Goal: Book appointment/travel/reservation

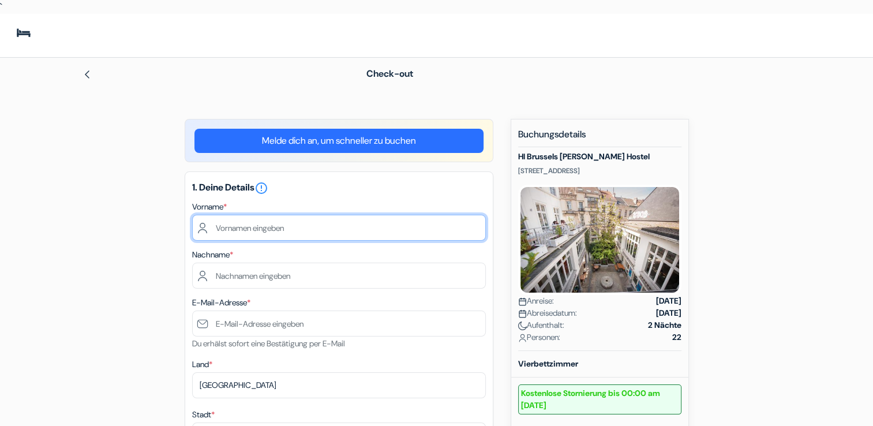
click at [265, 232] on input "text" at bounding box center [339, 228] width 294 height 26
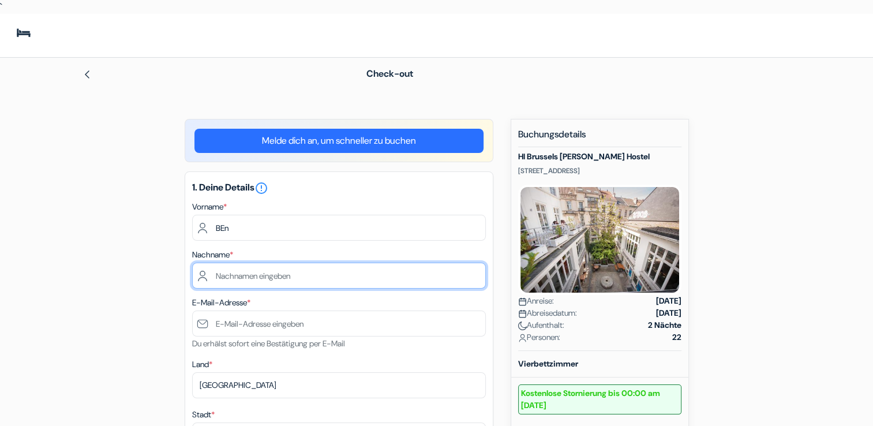
click at [413, 273] on input "text" at bounding box center [339, 276] width 294 height 26
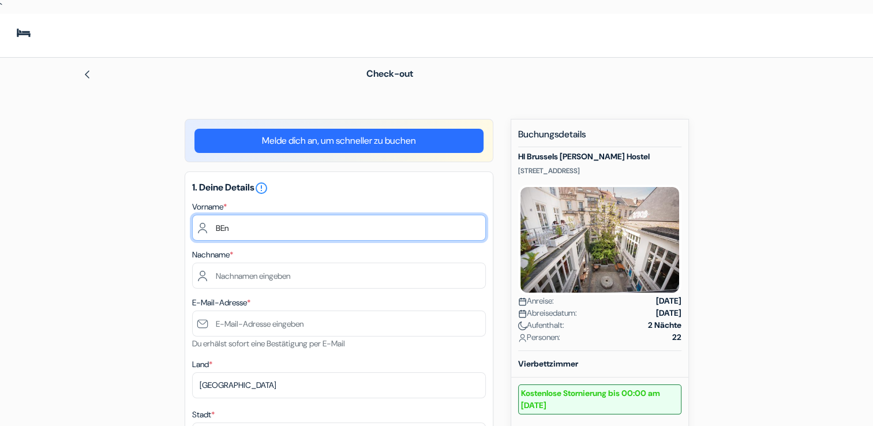
click at [270, 231] on input "BEn" at bounding box center [339, 228] width 294 height 26
type input "Ben"
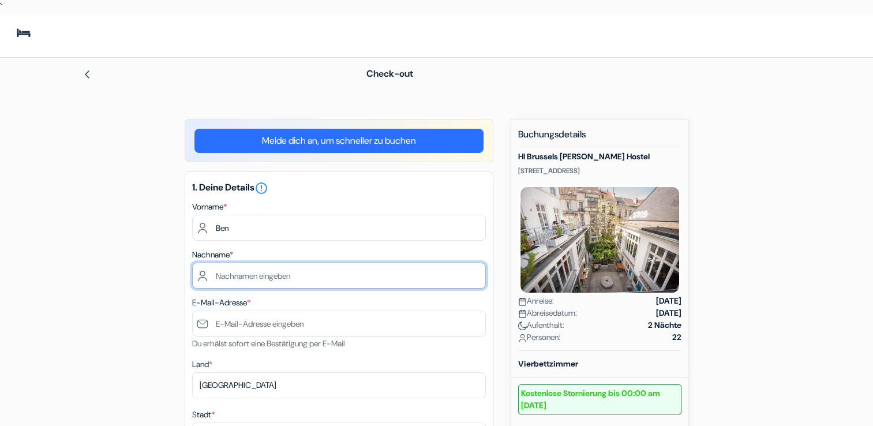
type input "[PERSON_NAME]"
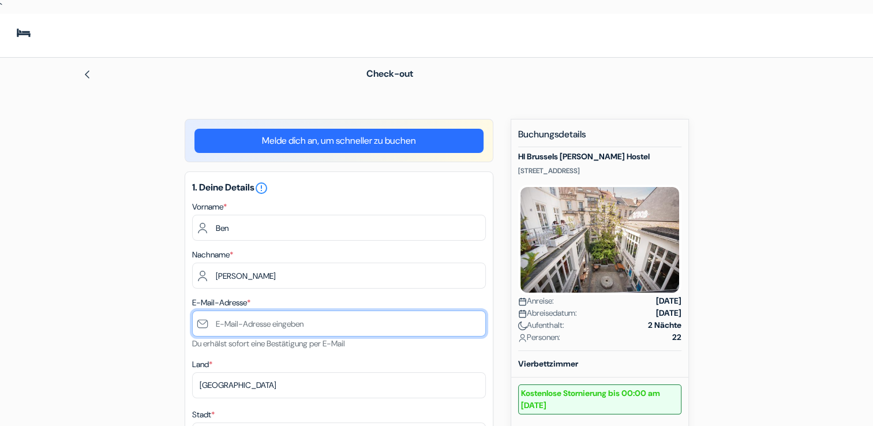
type input "[EMAIL_ADDRESS][DOMAIN_NAME]"
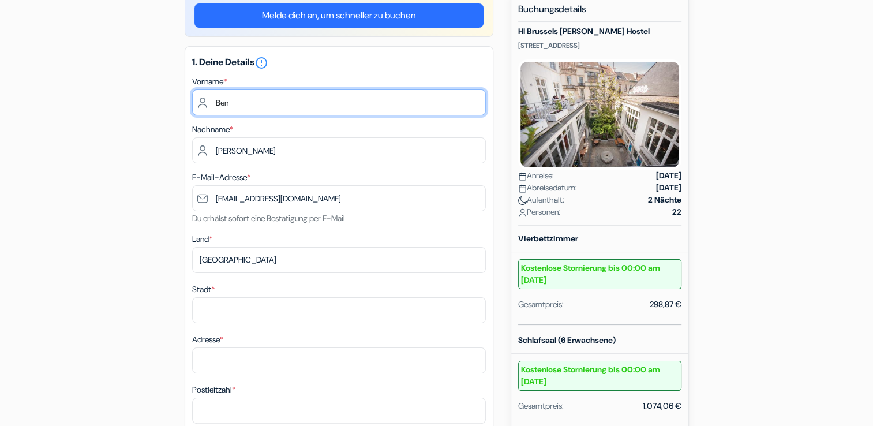
type input "Ben"
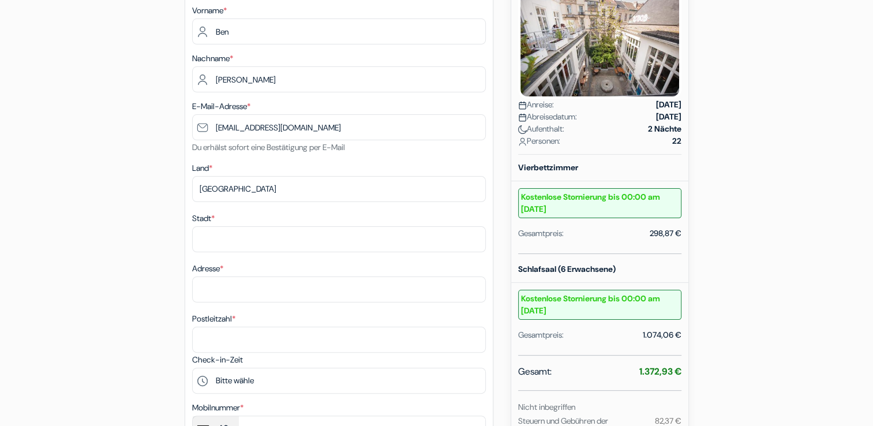
scroll to position [217, 0]
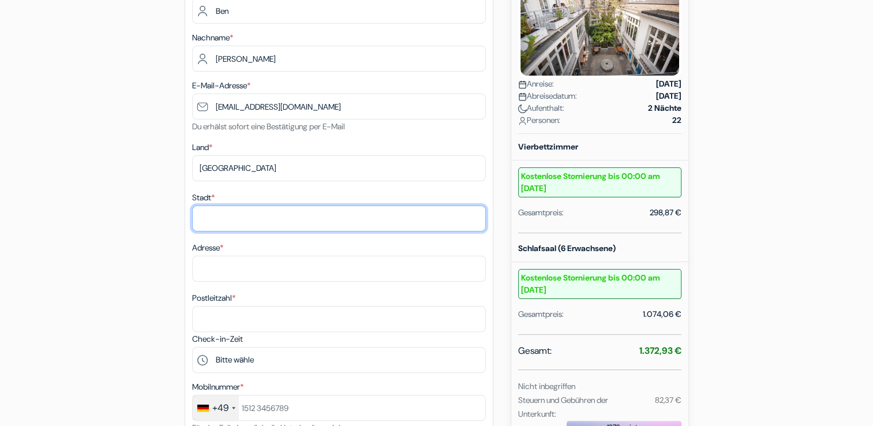
click at [205, 215] on input "Stadt *" at bounding box center [339, 218] width 294 height 26
type input "Grinau"
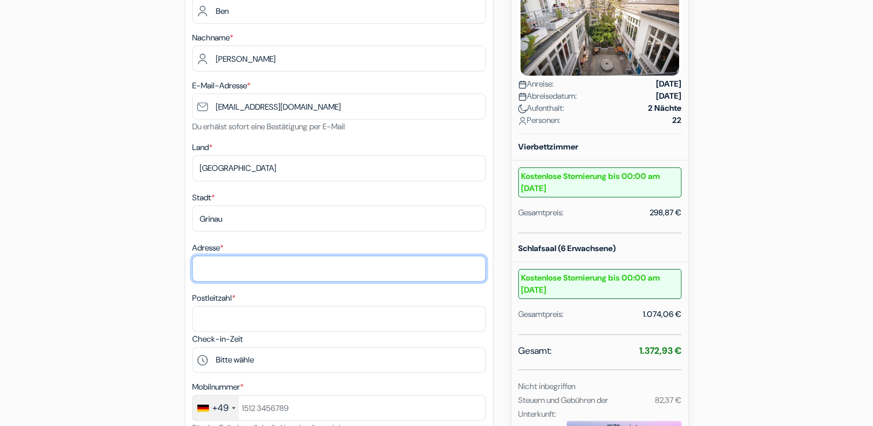
type input "[STREET_ADDRESS]"
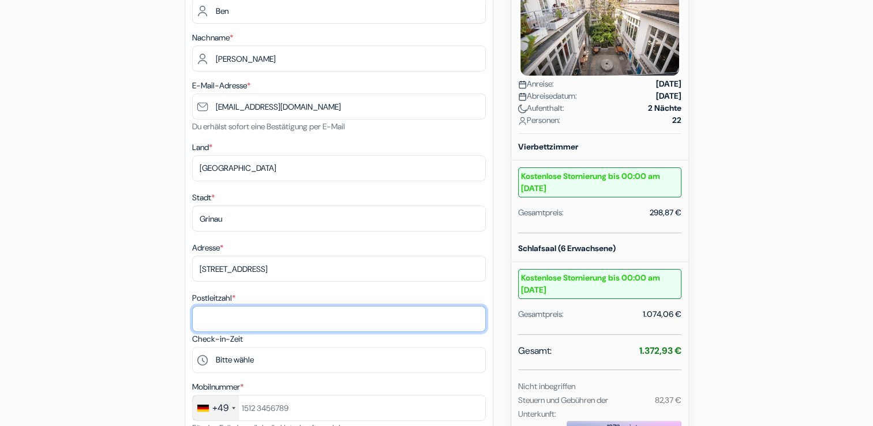
type input "23847"
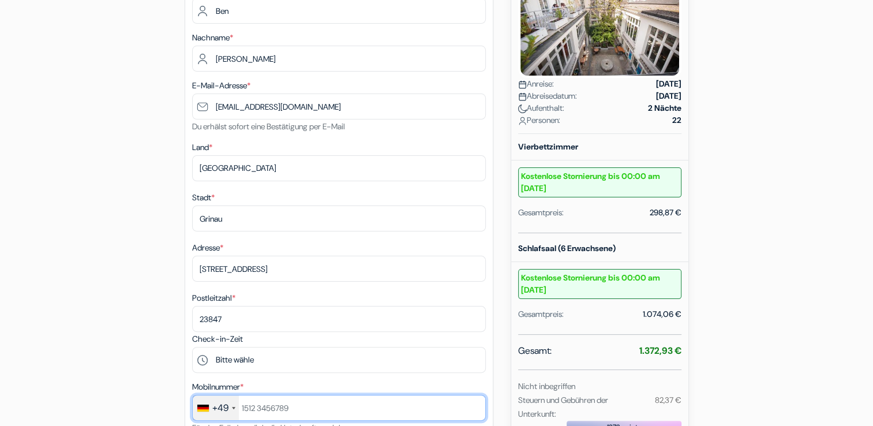
type input "015734663760"
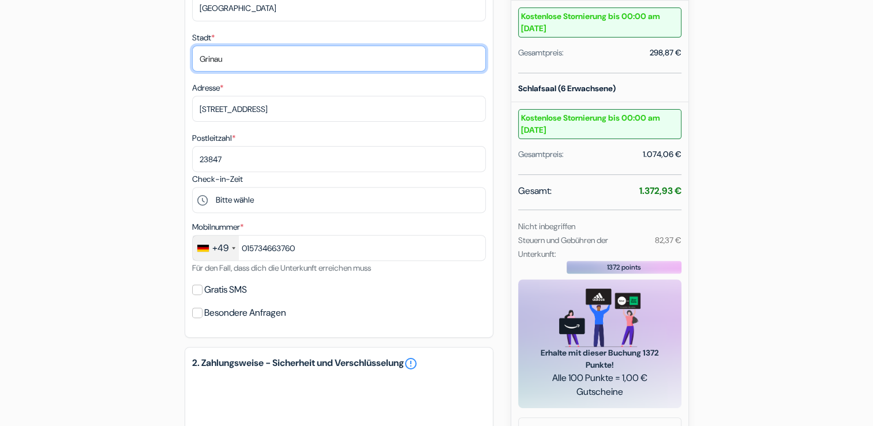
scroll to position [404, 0]
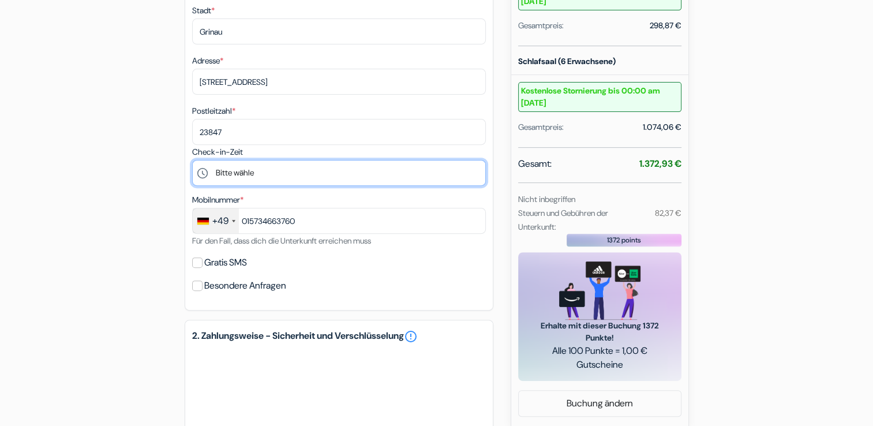
click at [231, 173] on select "Bitte wähle 15:00 16:00 17:00 18:00 19:00 20:00 21:00 22:00 23:00 0:00" at bounding box center [339, 173] width 294 height 26
select select "19"
click at [192, 161] on select "Bitte wähle 15:00 16:00 17:00 18:00 19:00 20:00 21:00 22:00 23:00 0:00" at bounding box center [339, 173] width 294 height 26
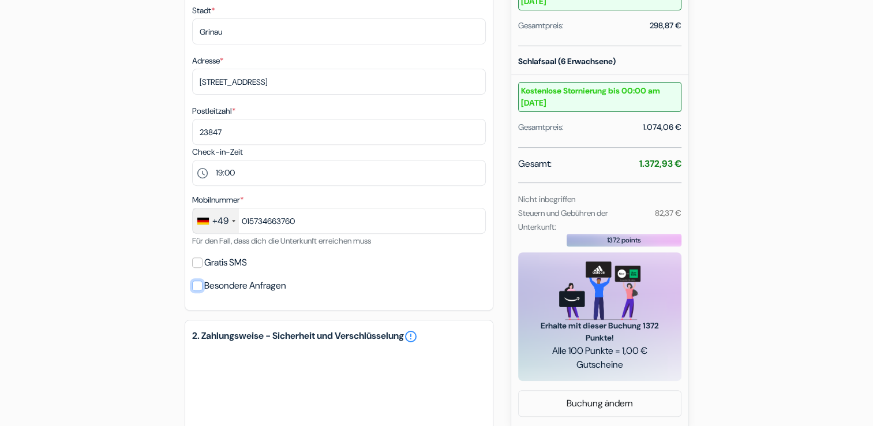
click at [193, 285] on input "Besondere Anfragen" at bounding box center [197, 285] width 10 height 10
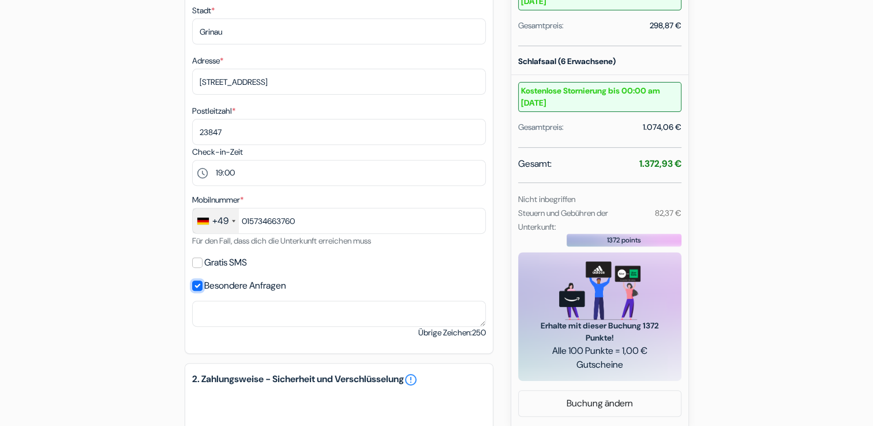
click at [193, 285] on input "Besondere Anfragen" at bounding box center [197, 285] width 10 height 10
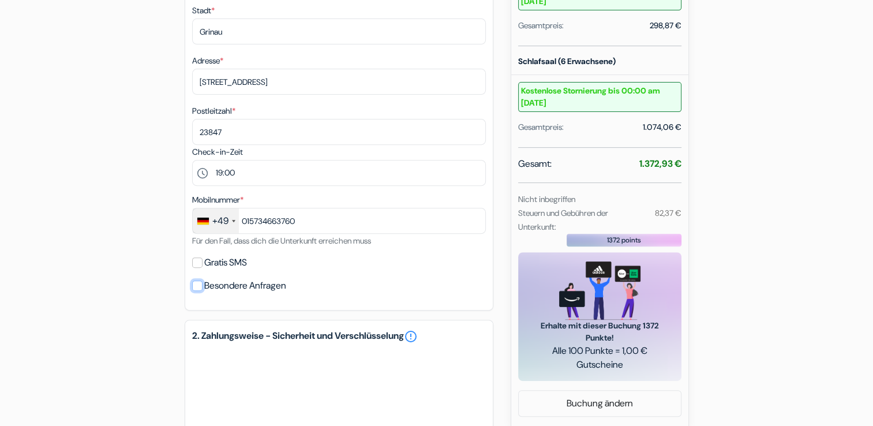
click at [193, 285] on input "Besondere Anfragen" at bounding box center [197, 285] width 10 height 10
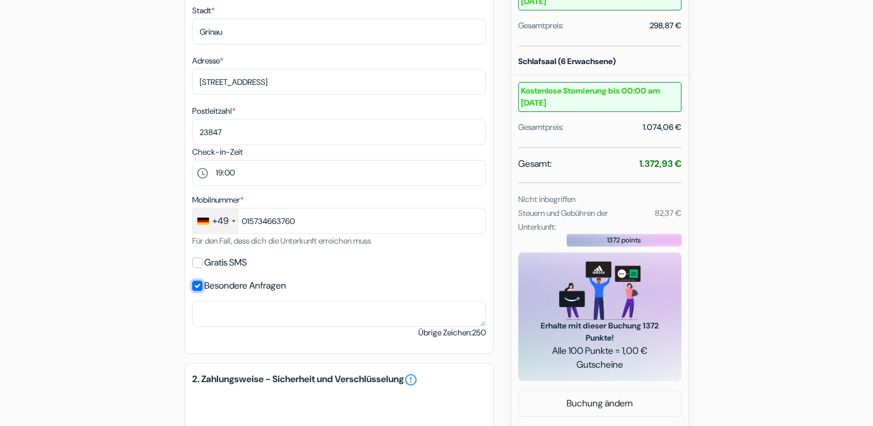
click at [193, 285] on input "Besondere Anfragen" at bounding box center [197, 285] width 10 height 10
checkbox input "false"
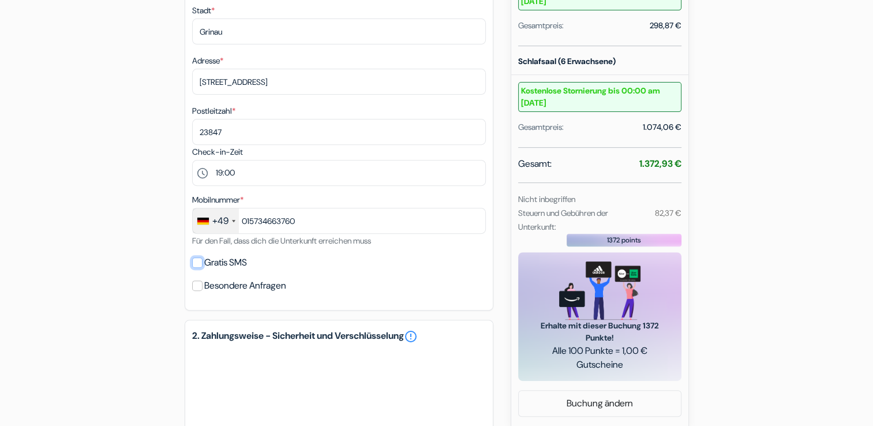
click at [192, 264] on input "Gratis SMS" at bounding box center [197, 262] width 10 height 10
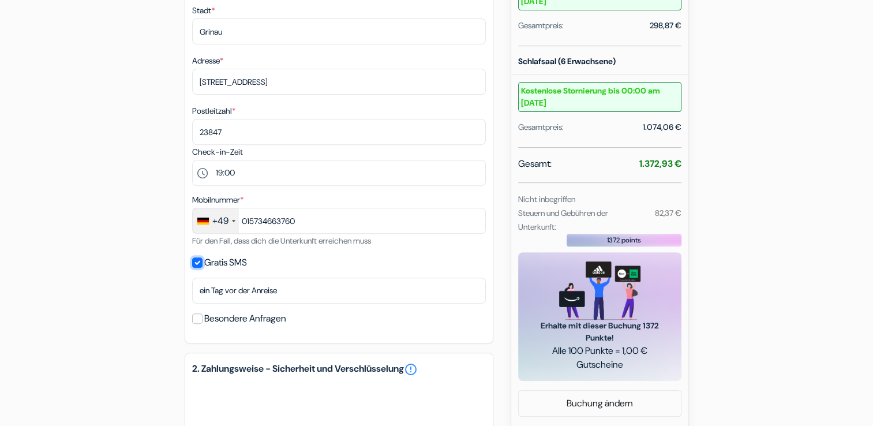
click at [195, 264] on input "Gratis SMS" at bounding box center [197, 262] width 10 height 10
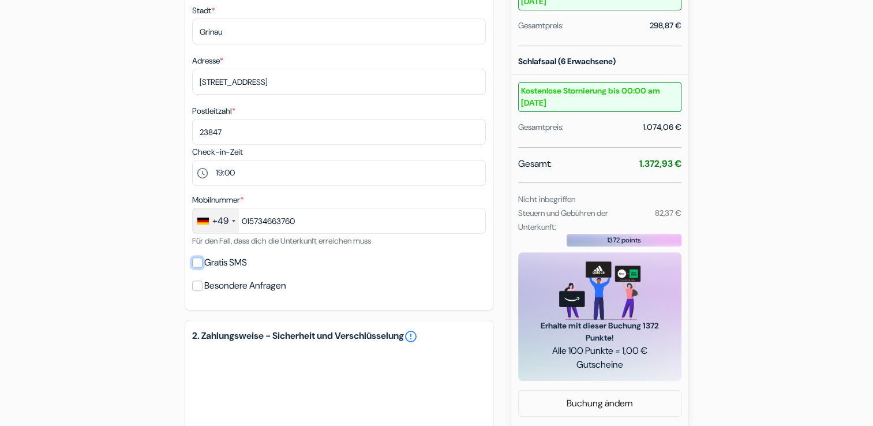
click at [195, 264] on input "Gratis SMS" at bounding box center [197, 262] width 10 height 10
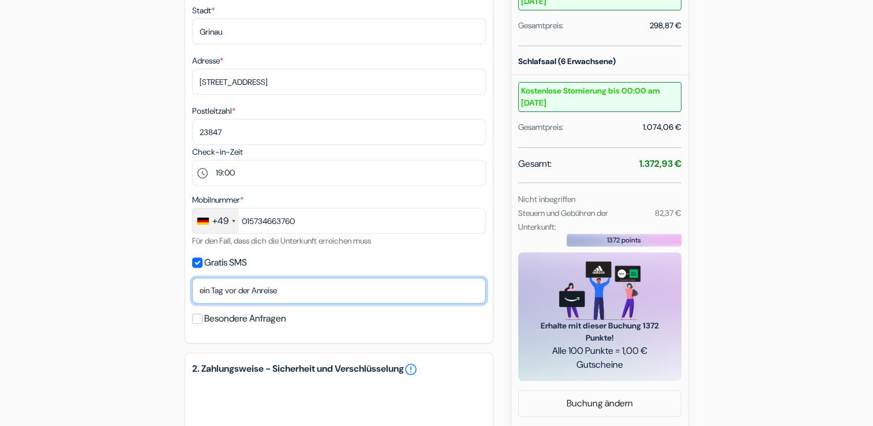
click at [218, 291] on select "Nein, danke [PERSON_NAME] senden Ankunftstag [DATE] der Anreise [DATE] der Anre…" at bounding box center [339, 291] width 294 height 26
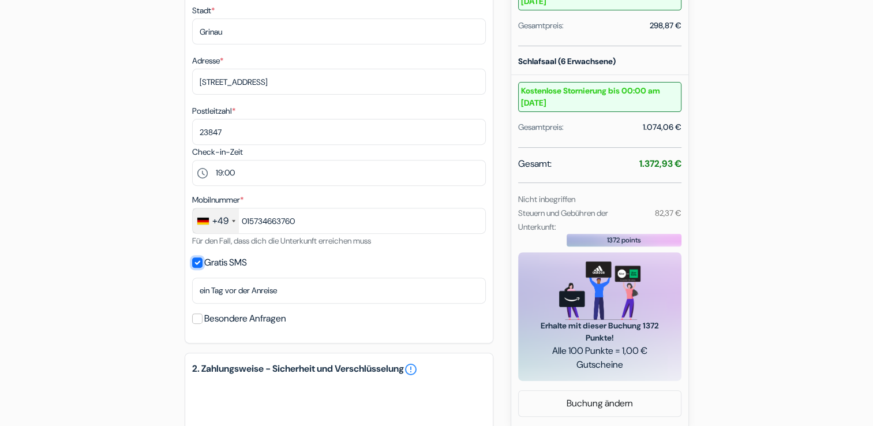
click at [193, 267] on input "Gratis SMS" at bounding box center [197, 262] width 10 height 10
checkbox input "false"
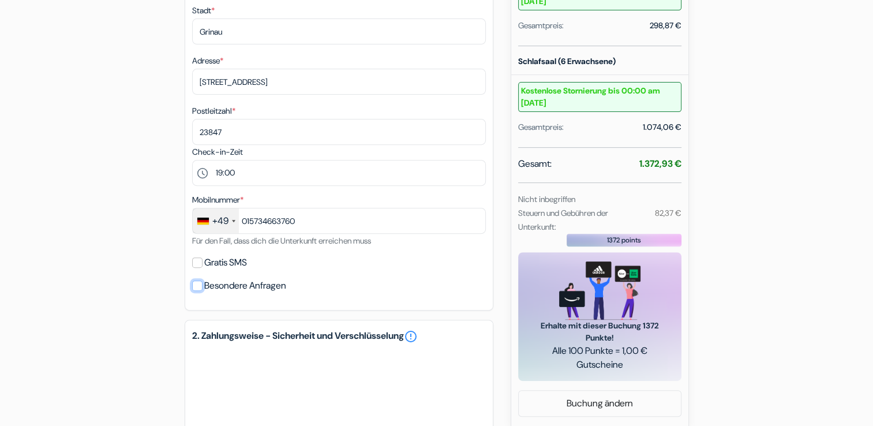
click at [197, 291] on input "Besondere Anfragen" at bounding box center [197, 285] width 10 height 10
checkbox input "true"
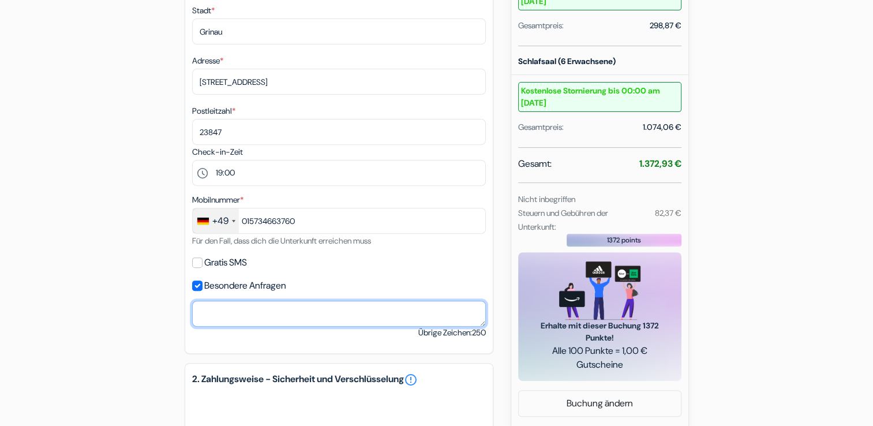
click at [211, 306] on textarea at bounding box center [339, 314] width 294 height 26
click at [233, 319] on textarea "Hello," at bounding box center [339, 314] width 294 height 26
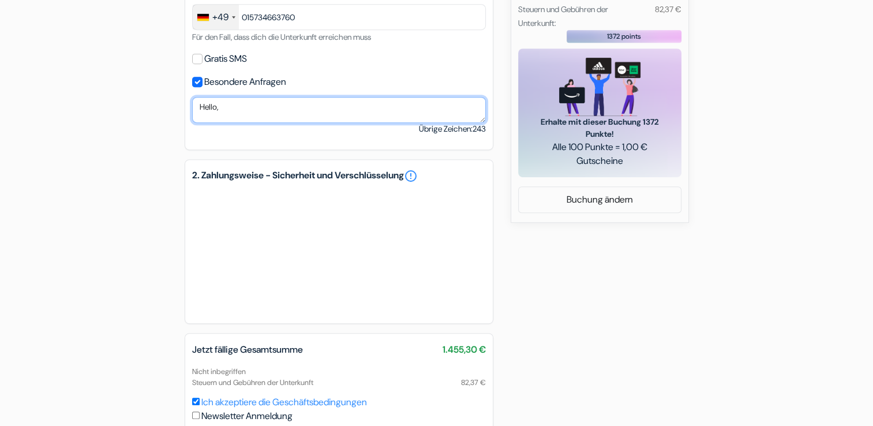
scroll to position [695, 0]
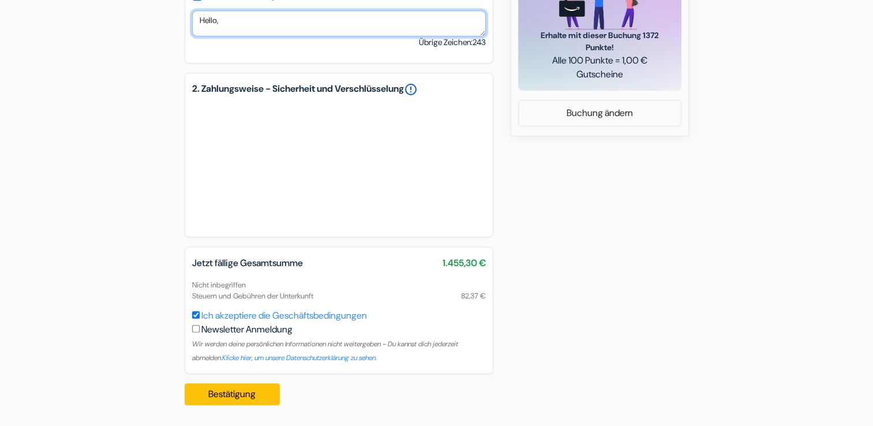
type textarea "Hello,"
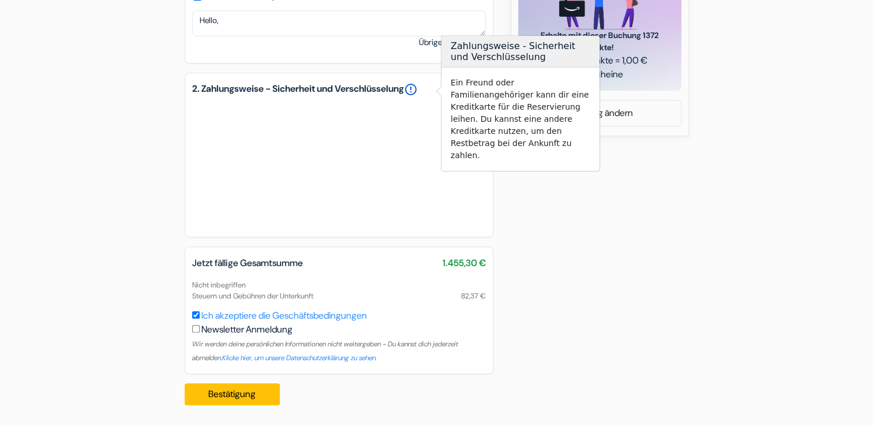
click at [418, 88] on link "error_outline" at bounding box center [411, 90] width 14 height 14
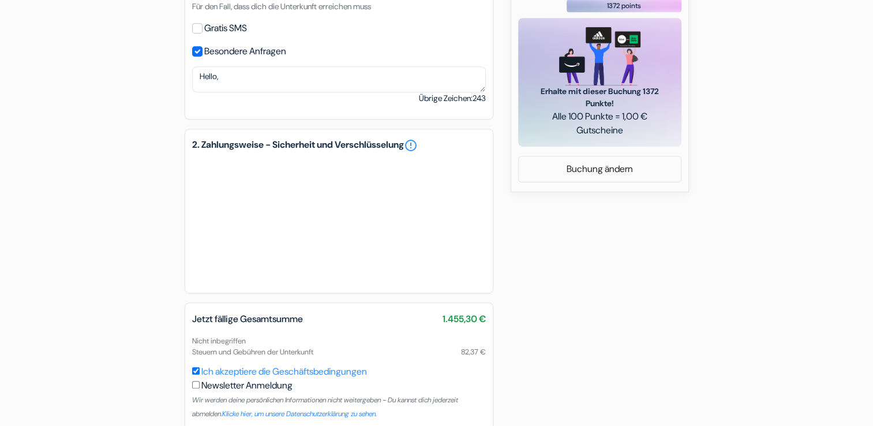
scroll to position [638, 0]
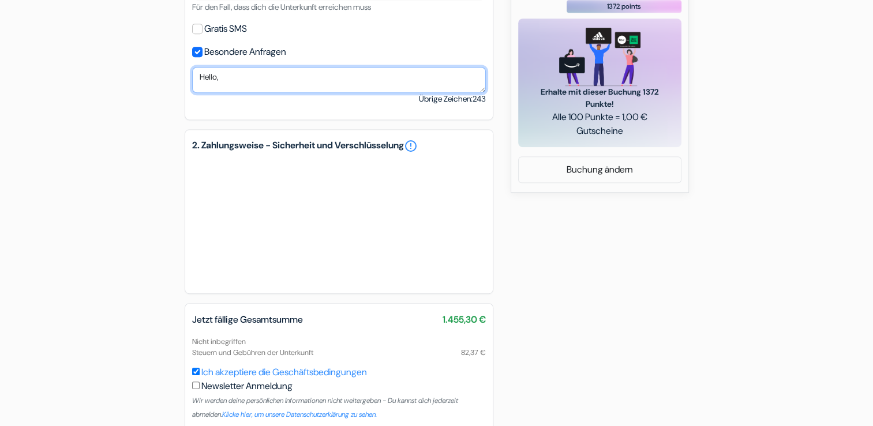
click at [298, 89] on textarea "Hello," at bounding box center [339, 80] width 294 height 26
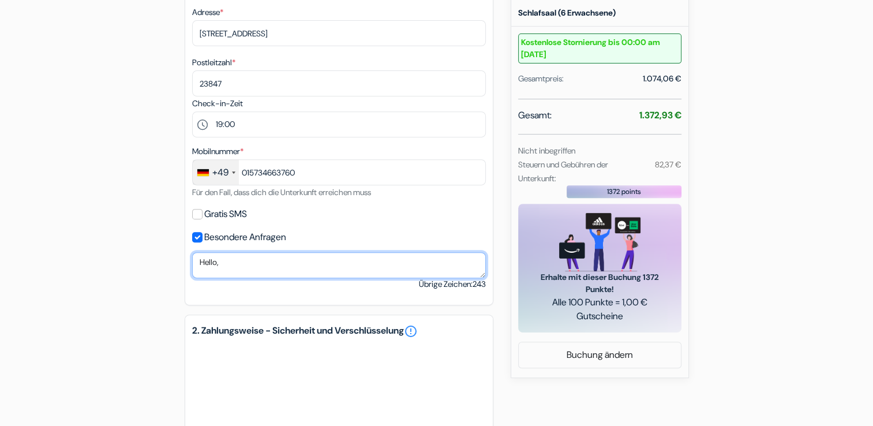
scroll to position [475, 0]
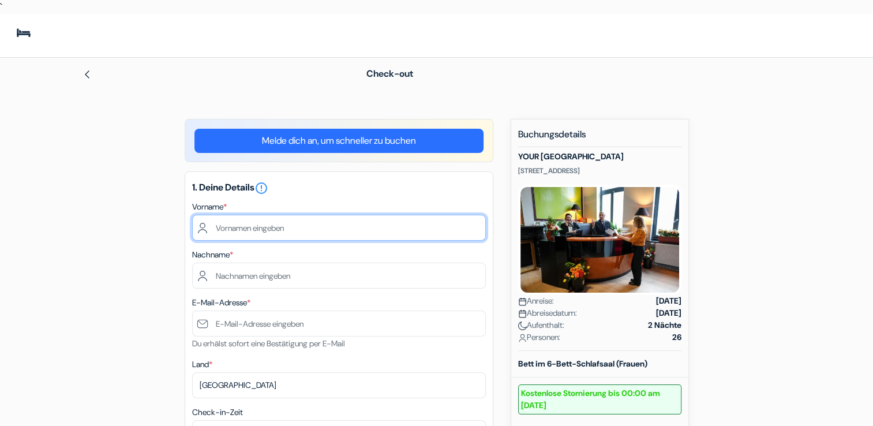
click at [309, 234] on input "text" at bounding box center [339, 228] width 294 height 26
type input "Ben"
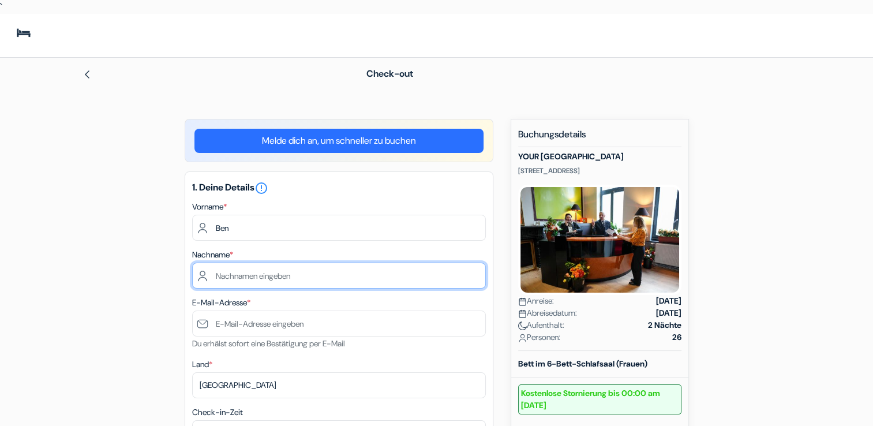
type input "[PERSON_NAME]"
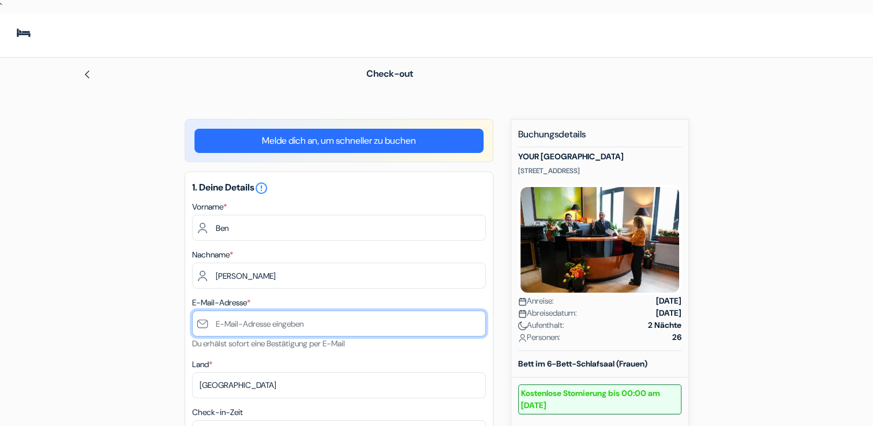
type input "[EMAIL_ADDRESS][DOMAIN_NAME]"
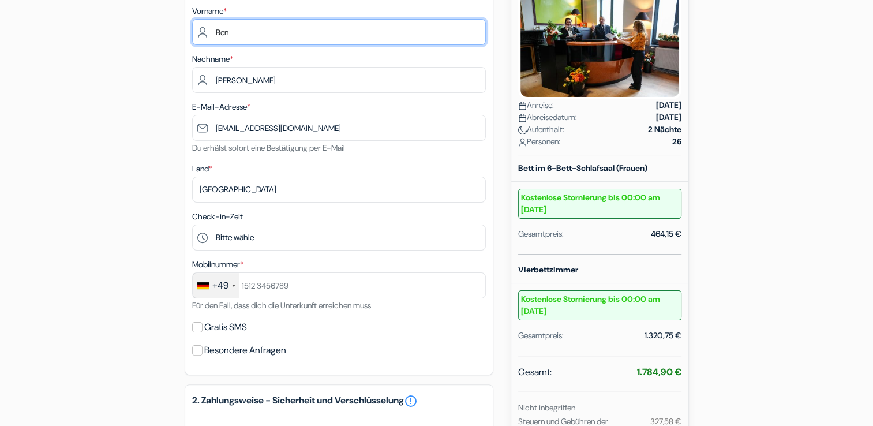
scroll to position [196, 0]
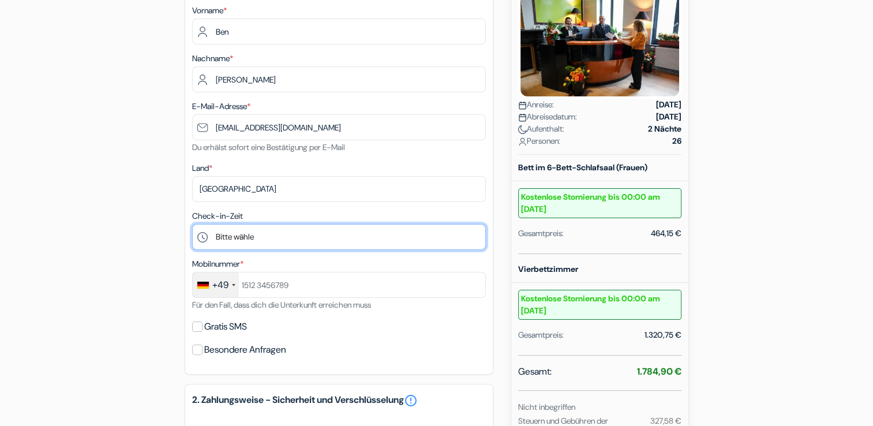
click at [222, 230] on select "Bitte wähle 15:00 16:00 17:00 18:00 19:00 20:00 21:00 22:00 23:00" at bounding box center [339, 237] width 294 height 26
select select "19"
click at [192, 224] on select "Bitte wähle 15:00 16:00 17:00 18:00 19:00 20:00 21:00 22:00 23:00" at bounding box center [339, 237] width 294 height 26
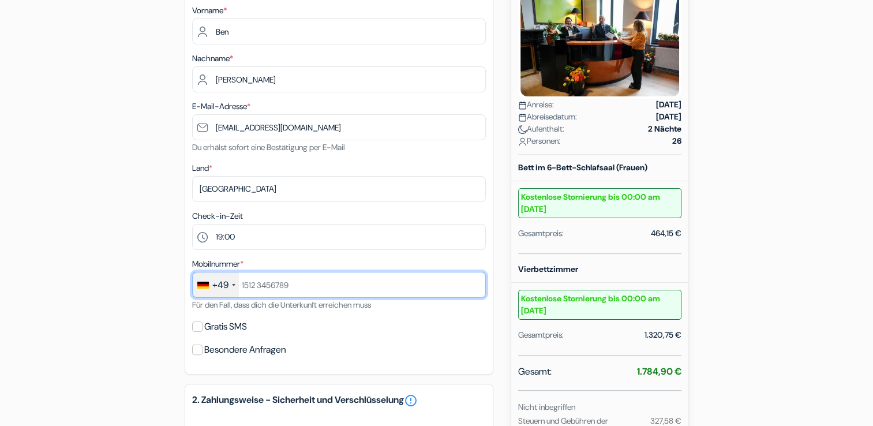
click at [258, 283] on input "text" at bounding box center [339, 285] width 294 height 26
type input "015734663760"
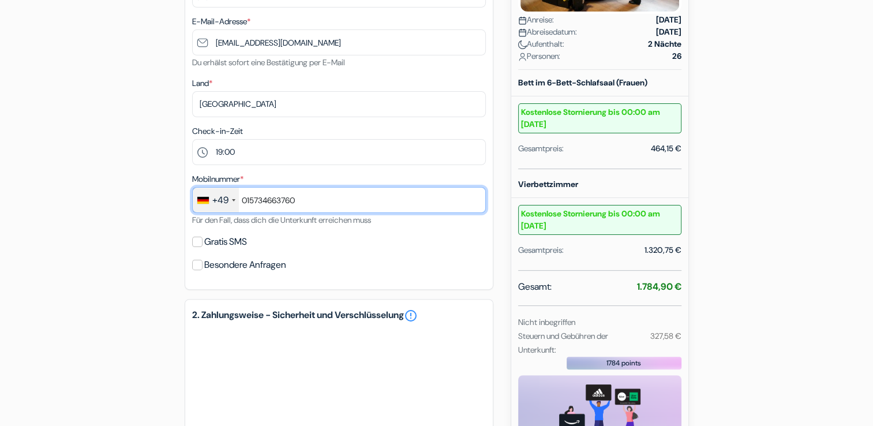
scroll to position [282, 0]
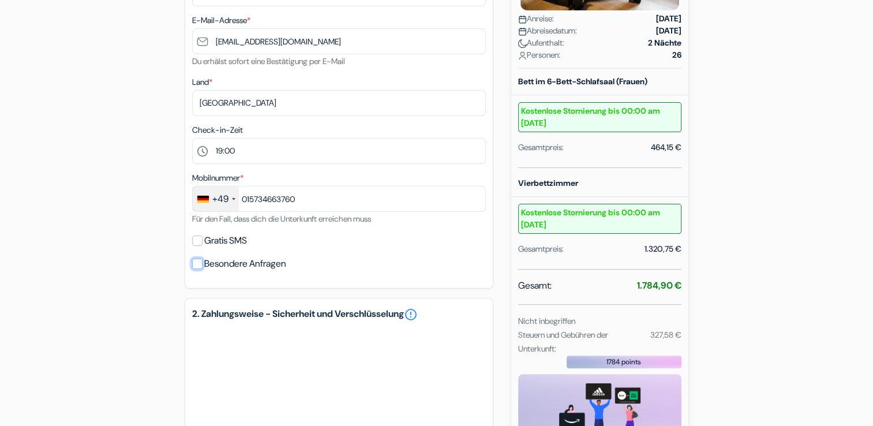
click at [199, 263] on input "Besondere Anfragen" at bounding box center [197, 264] width 10 height 10
checkbox input "true"
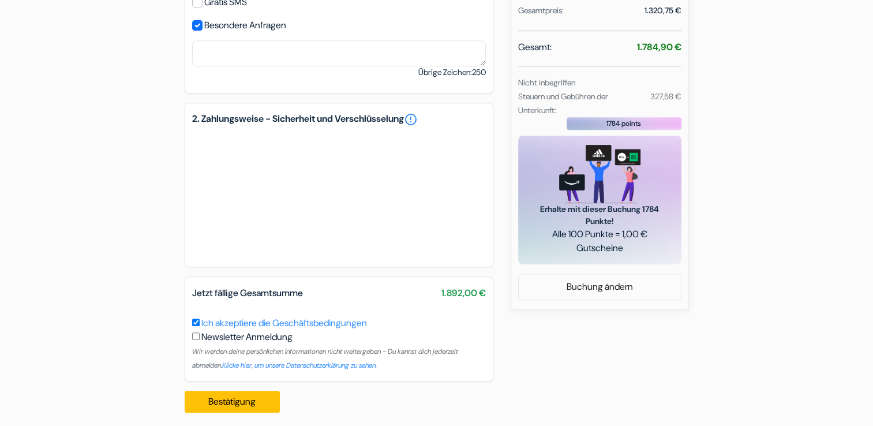
click at [106, 271] on div "add_box YOUR HOSTEL midi station Avenue Clemenceau 11, Brüssel, Belgien Details…" at bounding box center [437, 10] width 762 height 824
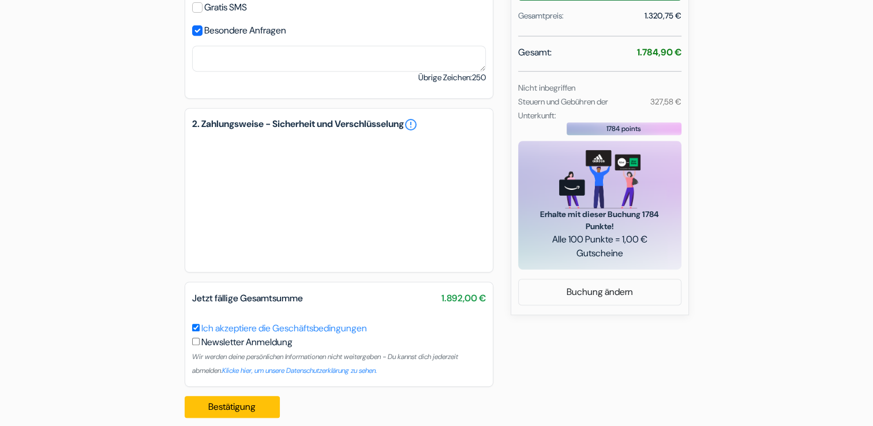
scroll to position [515, 0]
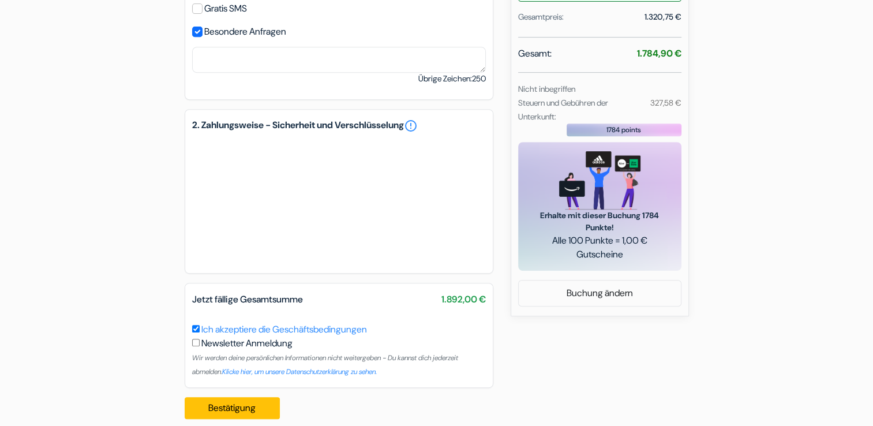
click at [106, 271] on div "add_box YOUR HOSTEL midi station Avenue Clemenceau 11, Brüssel, Belgien Details…" at bounding box center [437, 17] width 762 height 824
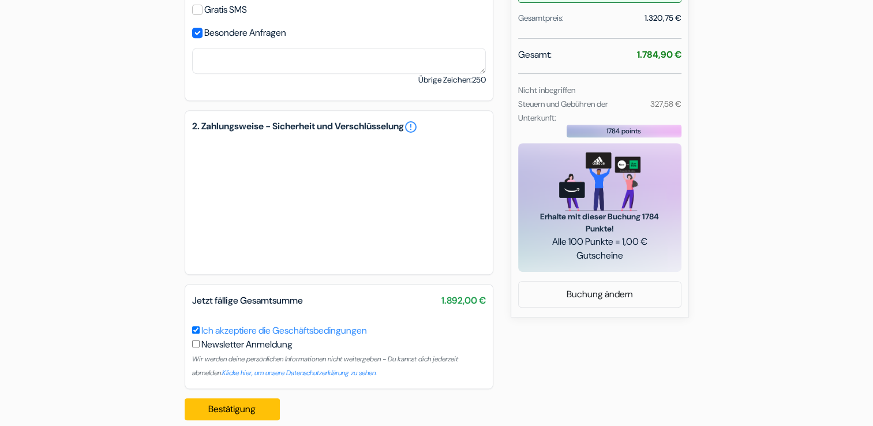
click at [106, 271] on div "add_box YOUR HOSTEL midi station Avenue Clemenceau 11, Brüssel, Belgien Details…" at bounding box center [437, 18] width 762 height 824
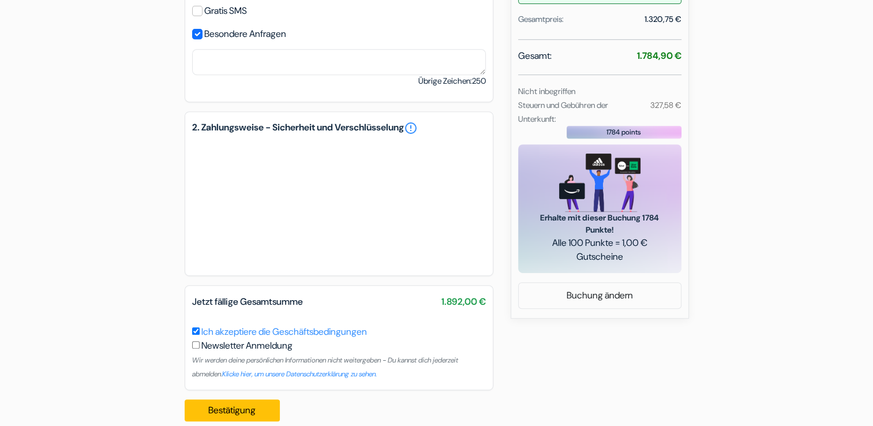
click at [106, 271] on div "add_box YOUR HOSTEL midi station Avenue Clemenceau 11, Brüssel, Belgien Details…" at bounding box center [437, 19] width 762 height 824
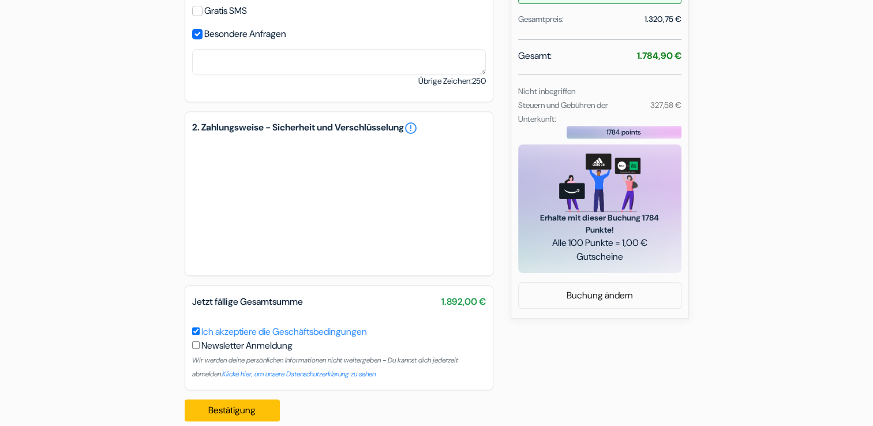
click at [107, 272] on div "add_box YOUR HOSTEL midi station Avenue Clemenceau 11, Brüssel, Belgien Details…" at bounding box center [437, 19] width 762 height 824
click at [106, 272] on div "add_box YOUR HOSTEL midi station Avenue Clemenceau 11, Brüssel, Belgien Details…" at bounding box center [437, 19] width 762 height 824
click at [106, 271] on div "add_box YOUR HOSTEL midi station Avenue Clemenceau 11, Brüssel, Belgien Details…" at bounding box center [437, 19] width 762 height 824
click at [104, 270] on div "add_box YOUR HOSTEL midi station Avenue Clemenceau 11, Brüssel, Belgien Details…" at bounding box center [437, 19] width 762 height 824
click at [103, 269] on div "add_box YOUR HOSTEL midi station Avenue Clemenceau 11, Brüssel, Belgien Details…" at bounding box center [437, 19] width 762 height 824
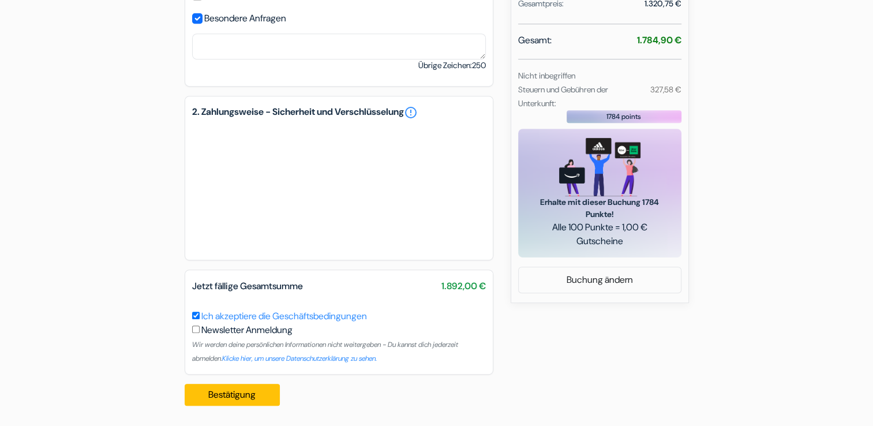
scroll to position [528, 0]
click at [104, 270] on div "add_box YOUR HOSTEL midi station Avenue Clemenceau 11, Brüssel, Belgien Details…" at bounding box center [437, 3] width 762 height 824
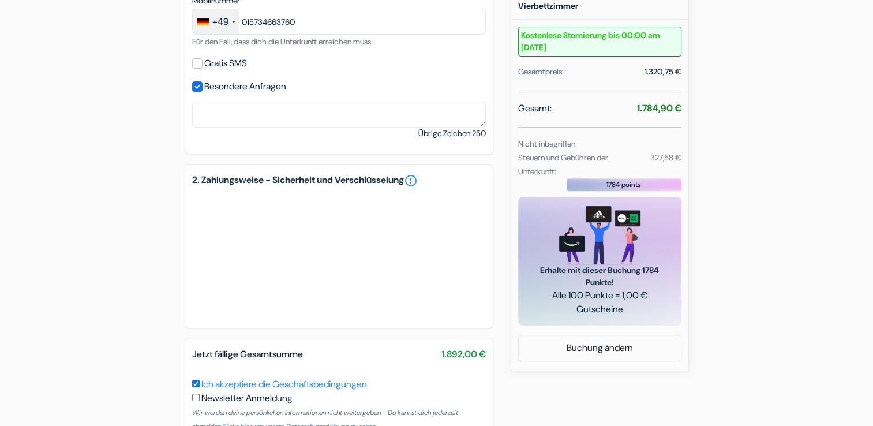
scroll to position [492, 0]
